Goal: Transaction & Acquisition: Obtain resource

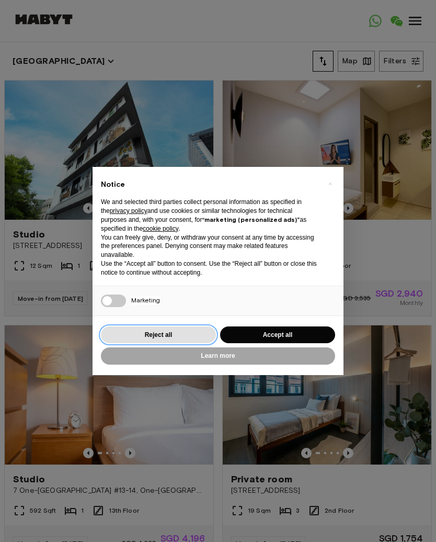
click at [121, 327] on button "Reject all" at bounding box center [158, 335] width 115 height 17
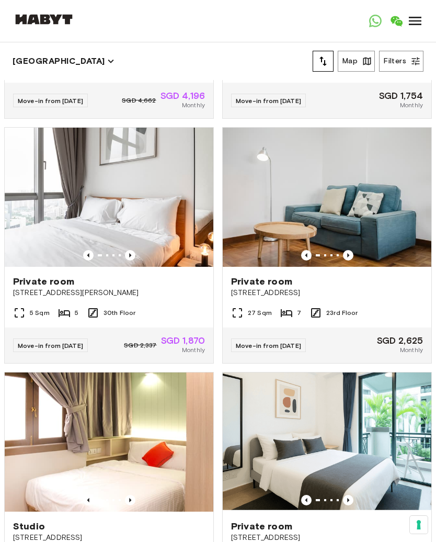
scroll to position [416, 0]
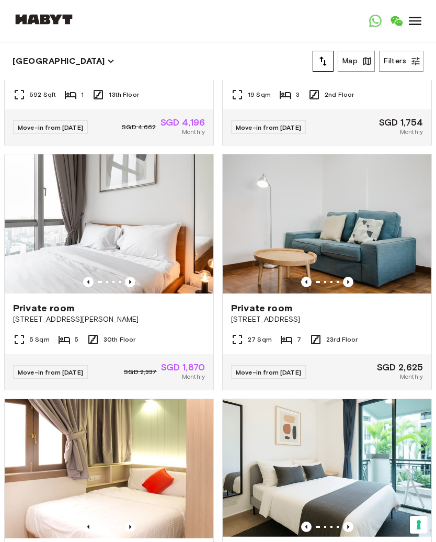
click at [35, 269] on img at bounding box center [109, 223] width 209 height 139
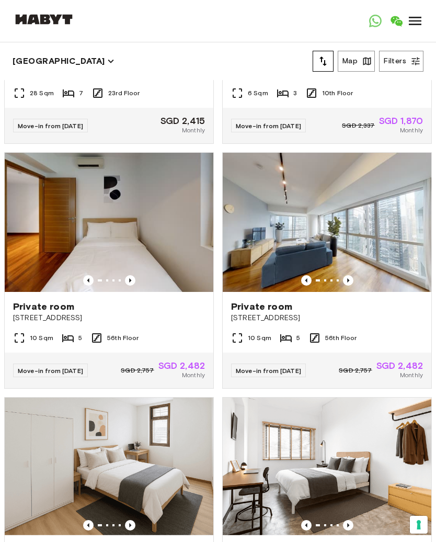
scroll to position [1370, 0]
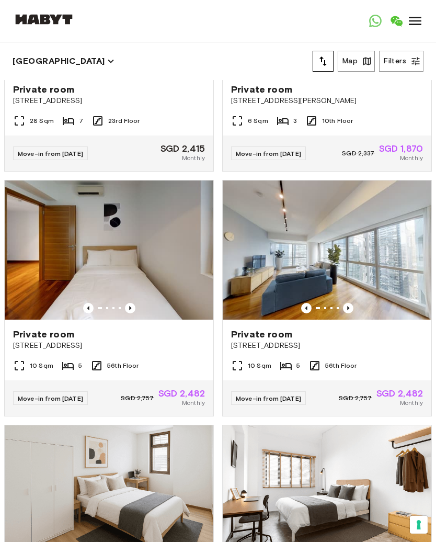
click at [251, 293] on img at bounding box center [327, 250] width 209 height 139
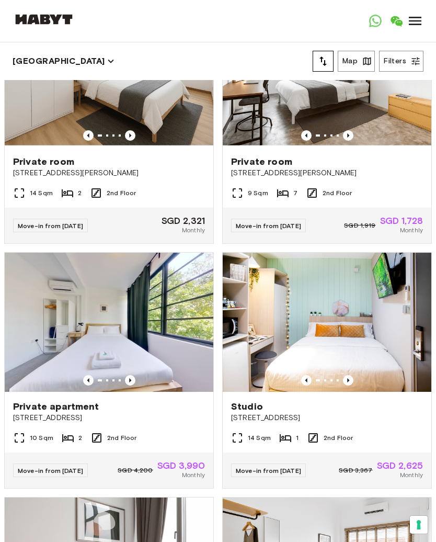
scroll to position [1776, 0]
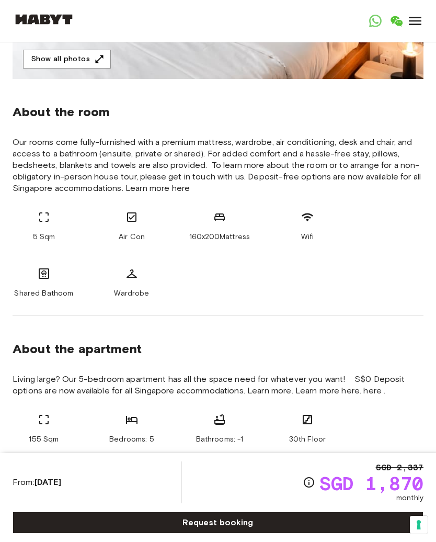
scroll to position [326, 0]
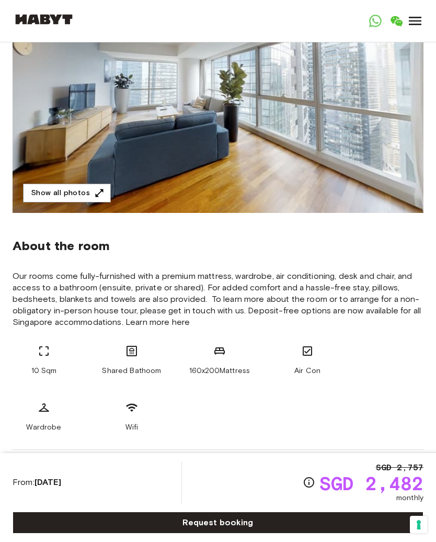
scroll to position [105, 0]
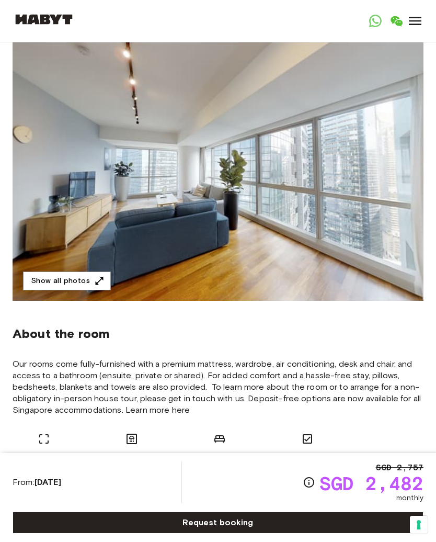
click at [49, 281] on button "Show all photos" at bounding box center [67, 281] width 88 height 19
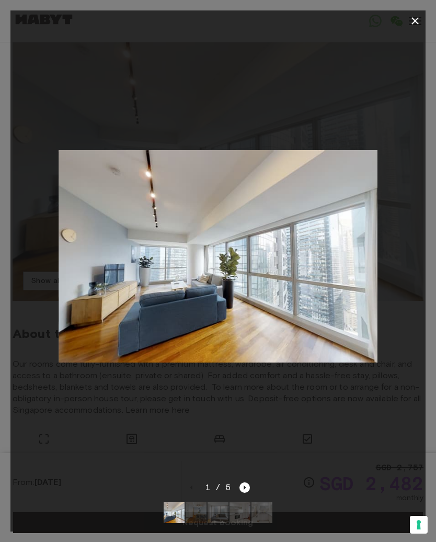
click at [14, 270] on div at bounding box center [218, 256] width 416 height 450
click at [57, 373] on div at bounding box center [218, 256] width 416 height 450
